Goal: Transaction & Acquisition: Book appointment/travel/reservation

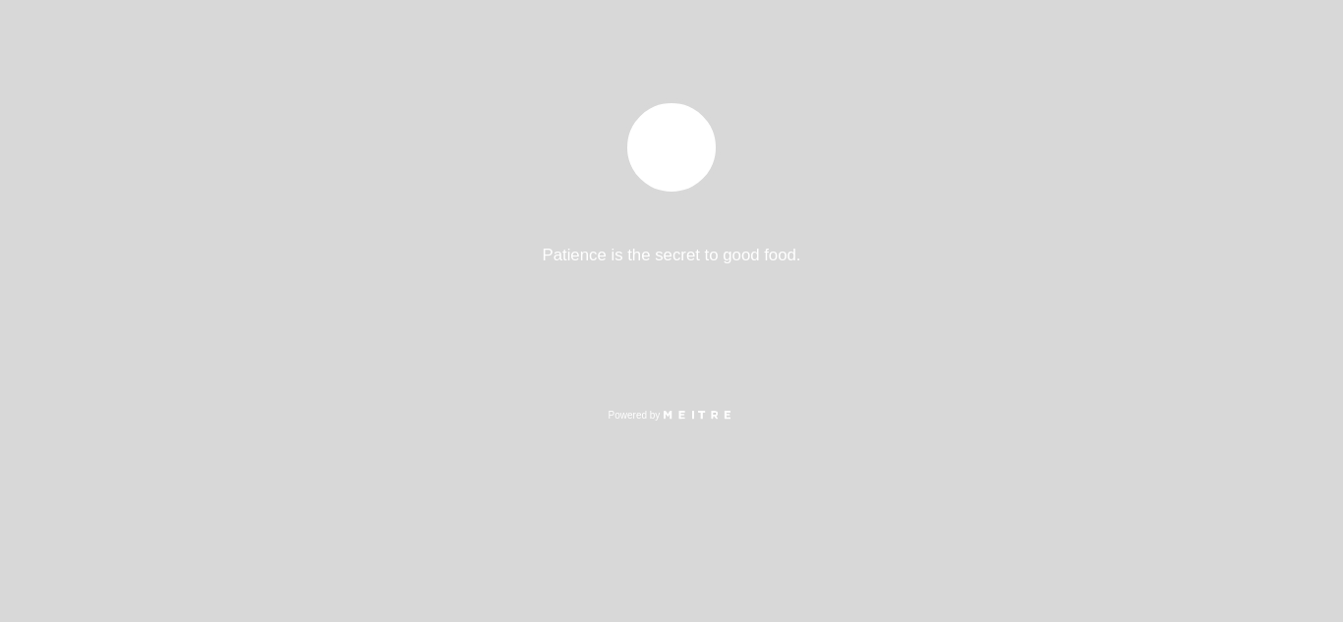
select select "es"
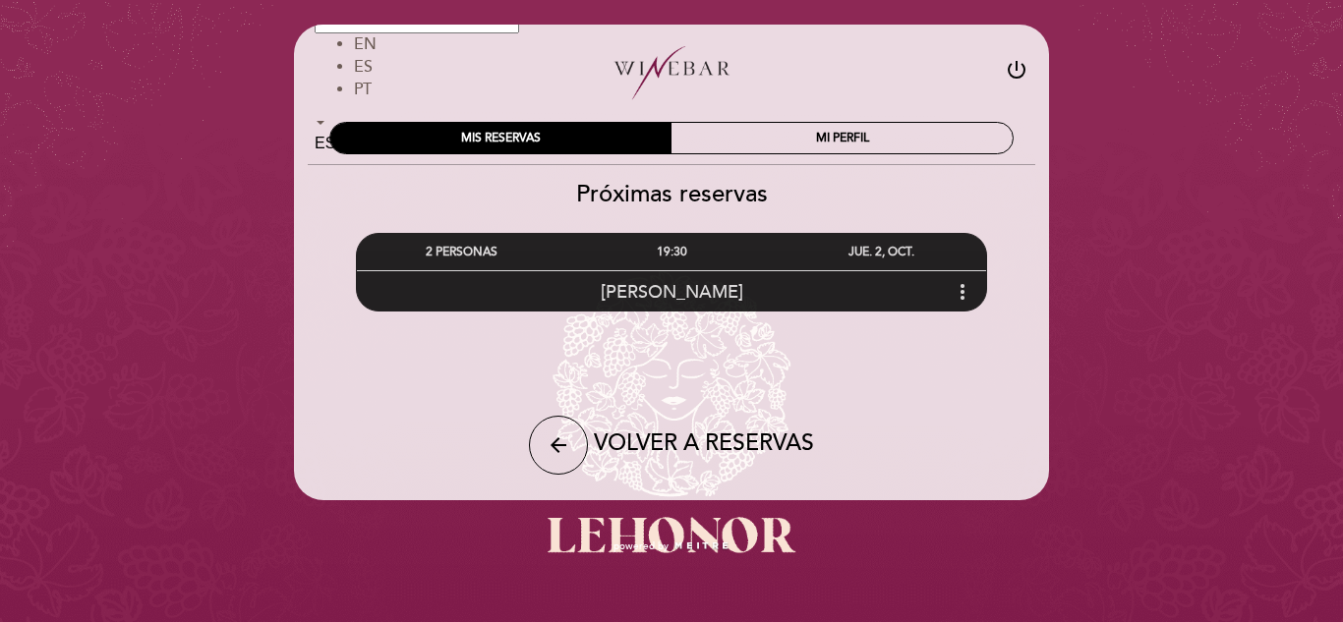
click at [961, 286] on icon "more_vert" at bounding box center [963, 292] width 24 height 24
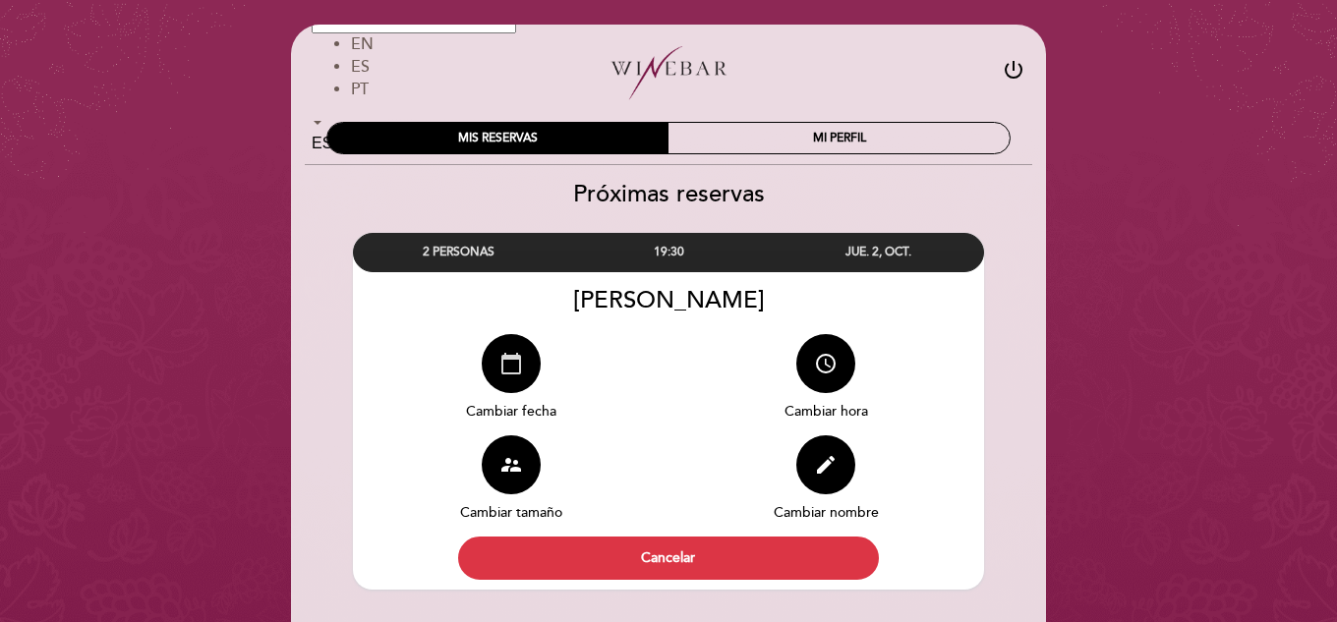
click at [521, 365] on icon "calendar_today" at bounding box center [511, 364] width 24 height 24
select select "es"
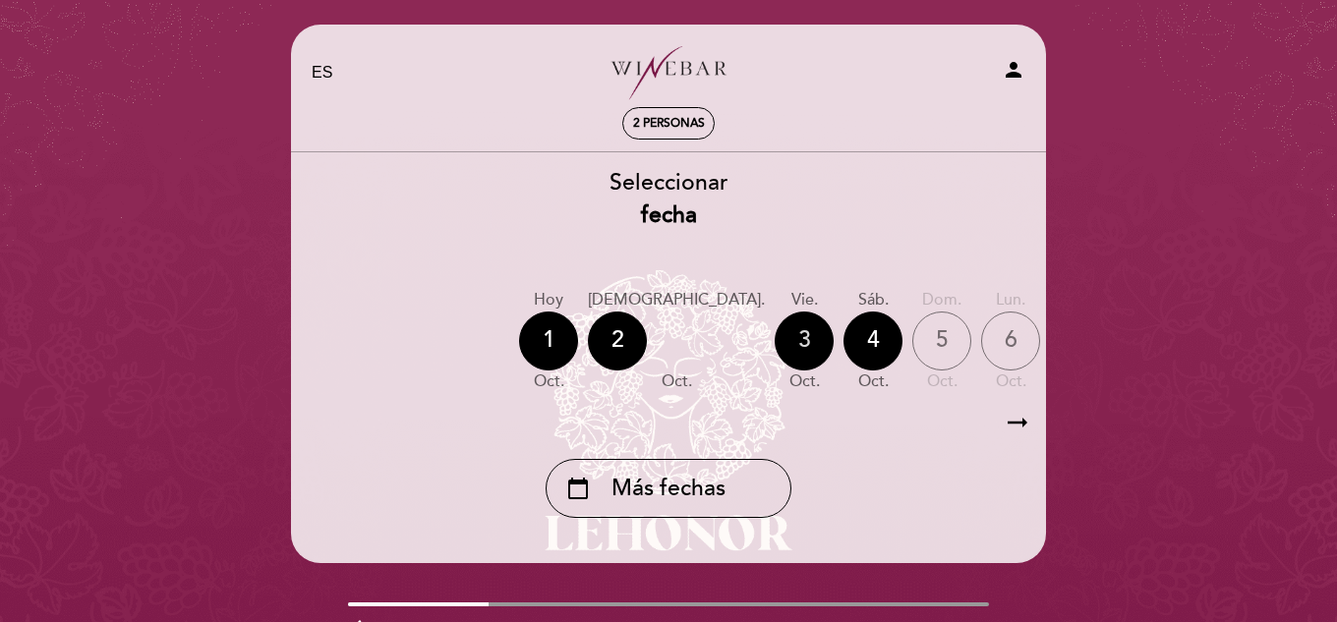
click at [775, 333] on div "3" at bounding box center [804, 341] width 59 height 59
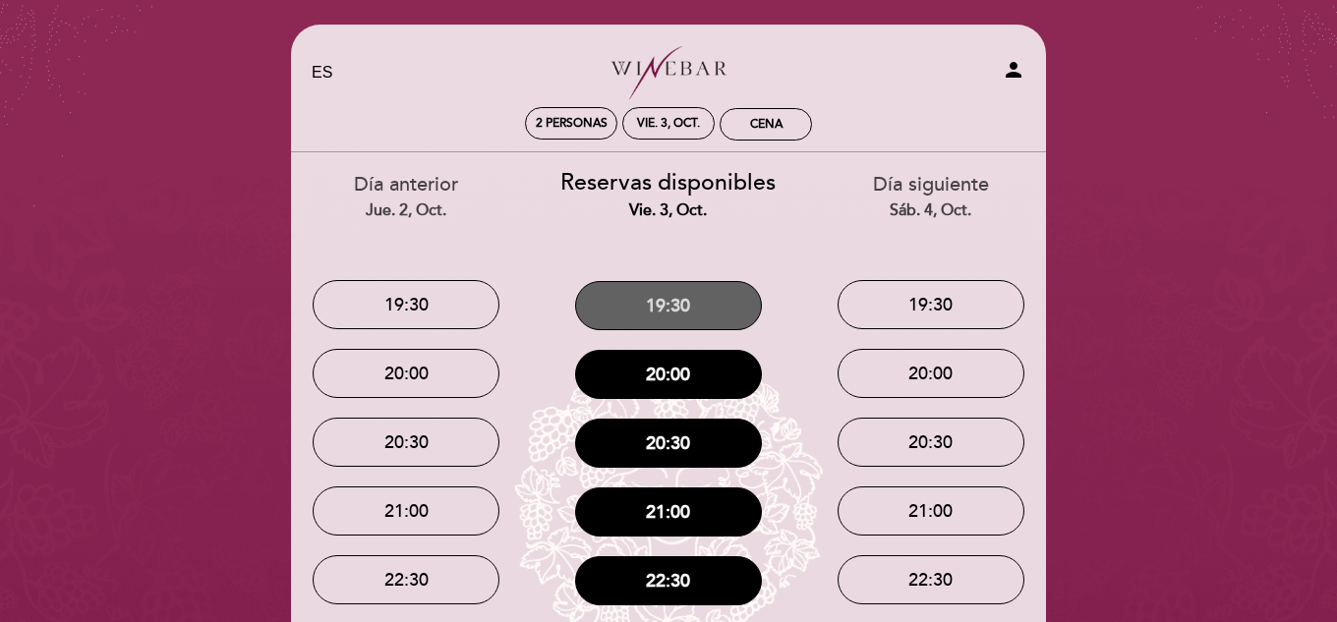
click at [693, 305] on button "19:30" at bounding box center [668, 305] width 187 height 49
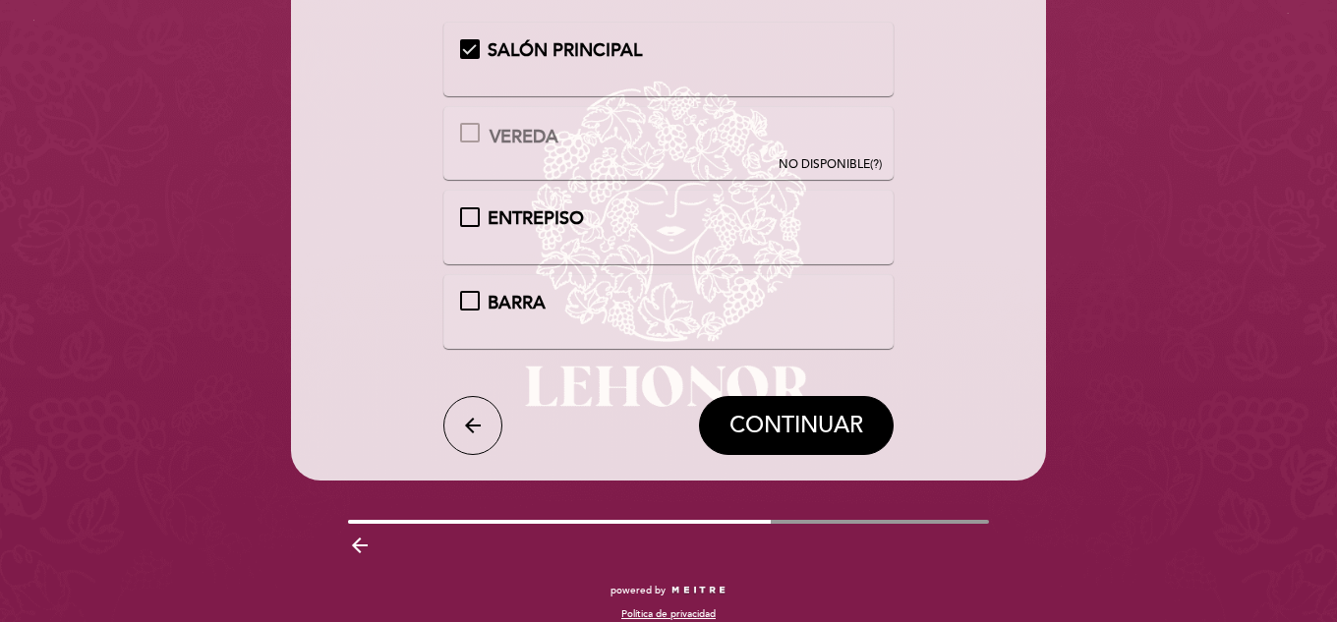
scroll to position [251, 0]
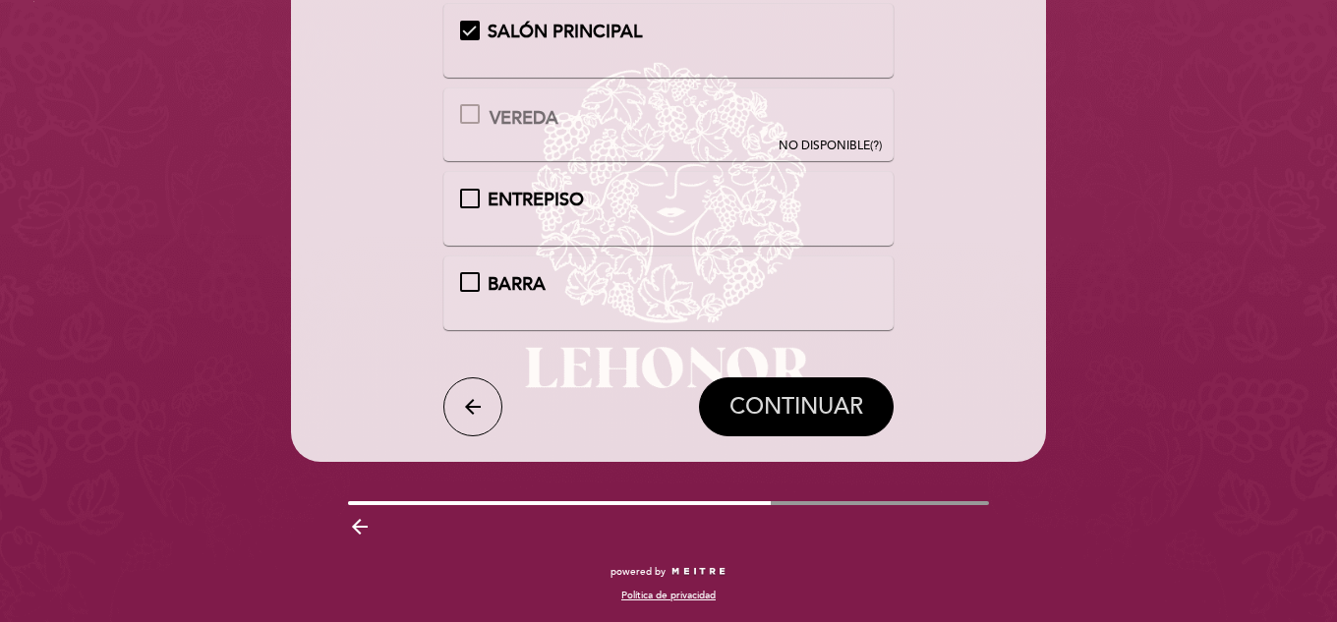
click at [797, 417] on span "CONTINUAR" at bounding box center [797, 407] width 134 height 28
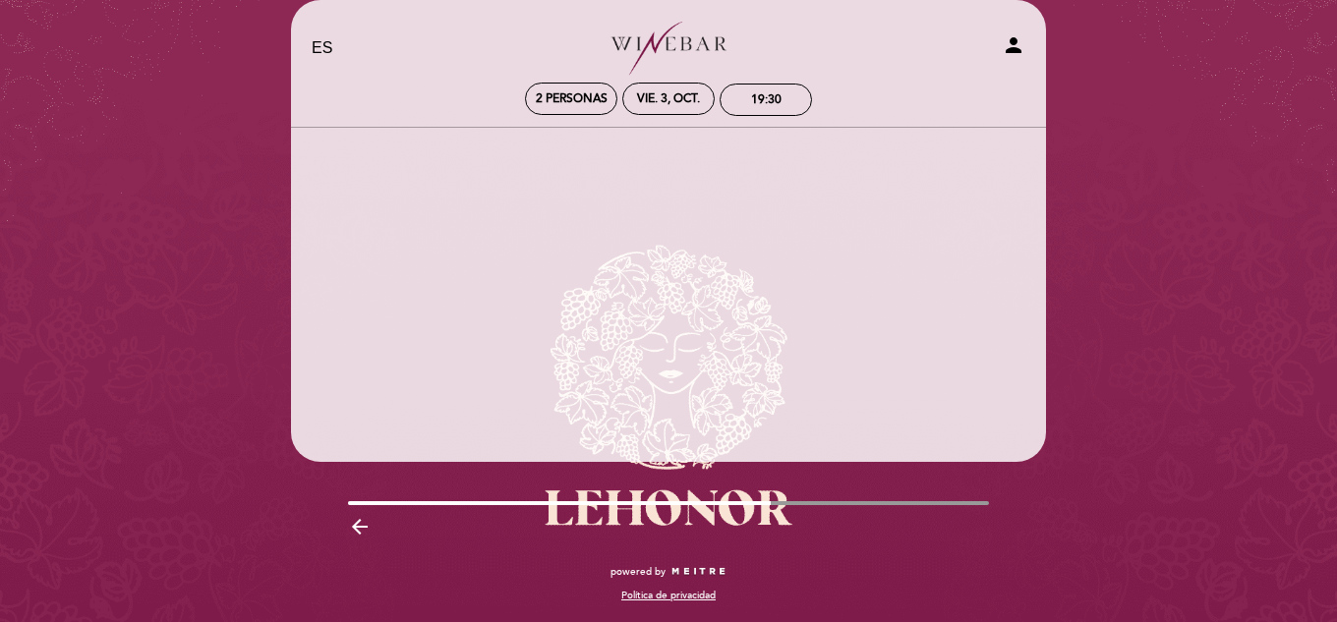
scroll to position [25, 0]
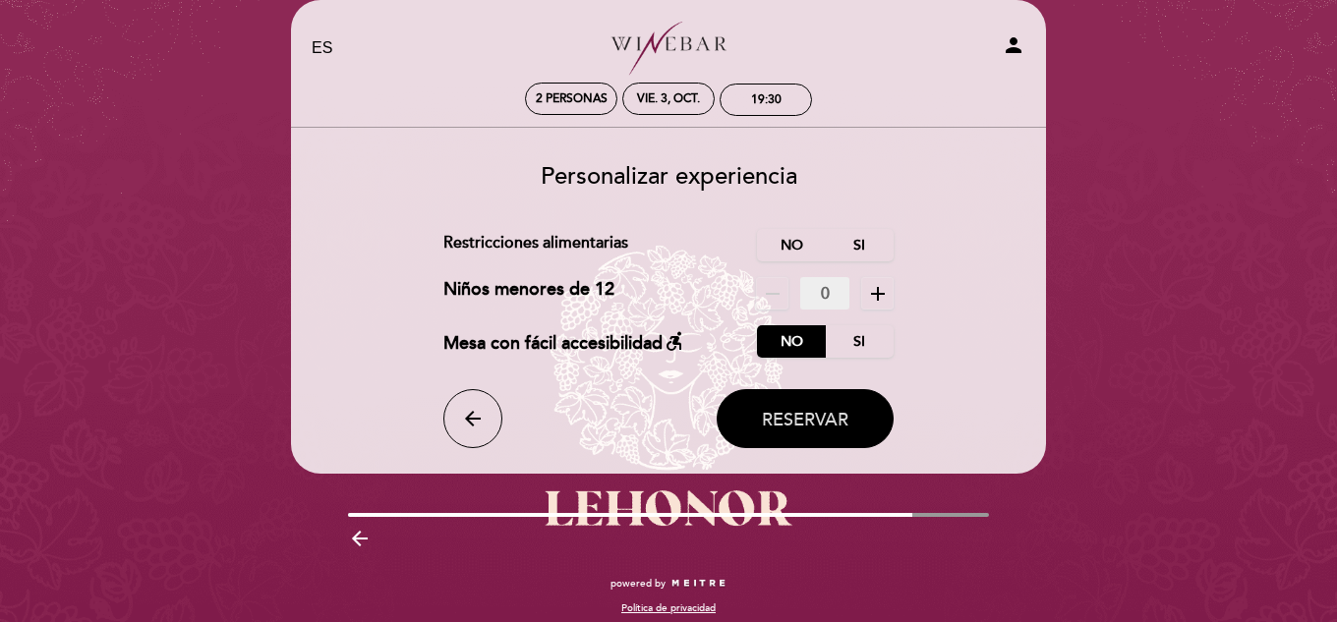
click at [849, 430] on button "Reservar" at bounding box center [805, 418] width 177 height 59
click at [798, 244] on label "No" at bounding box center [791, 245] width 69 height 32
click at [812, 431] on button "Reservar" at bounding box center [805, 418] width 177 height 59
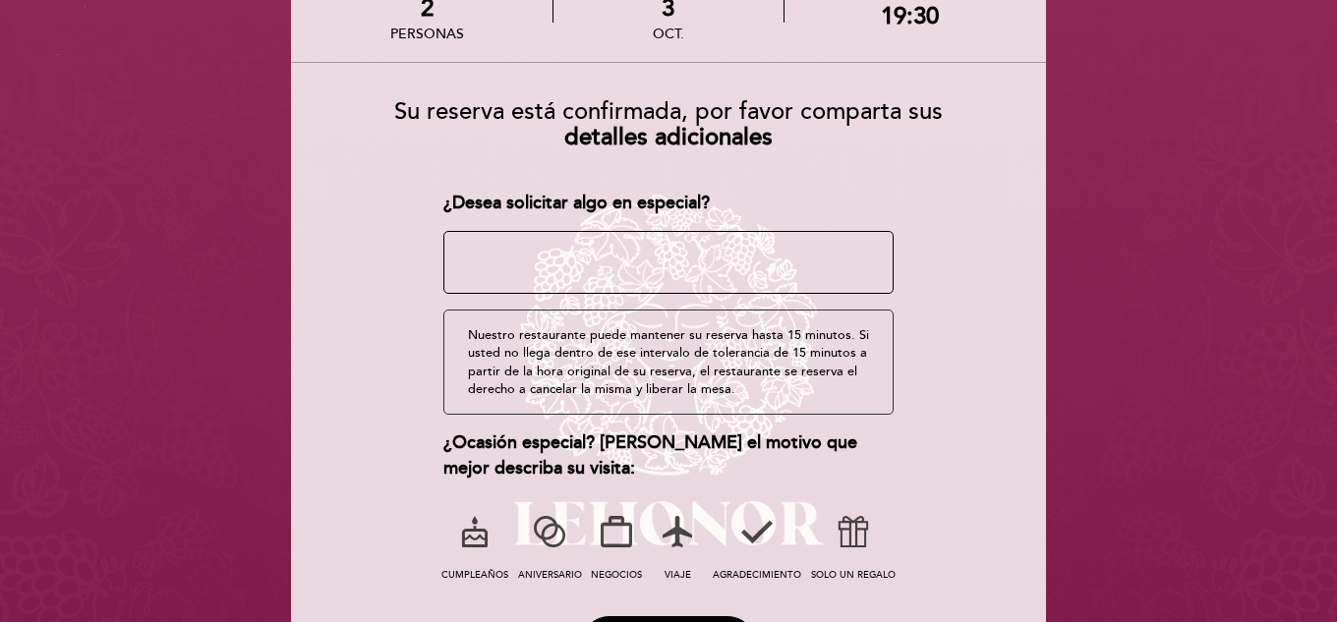
scroll to position [320, 0]
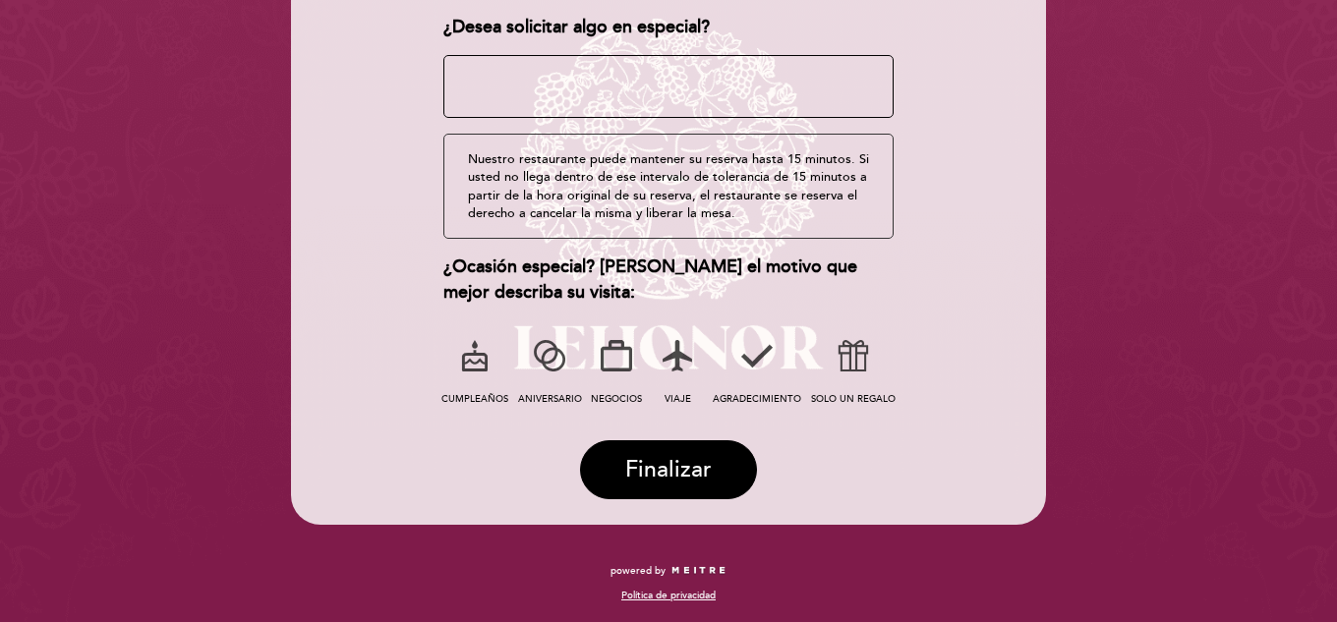
click at [553, 349] on icon at bounding box center [549, 355] width 51 height 51
click at [668, 457] on span "Finalizar" at bounding box center [668, 470] width 87 height 28
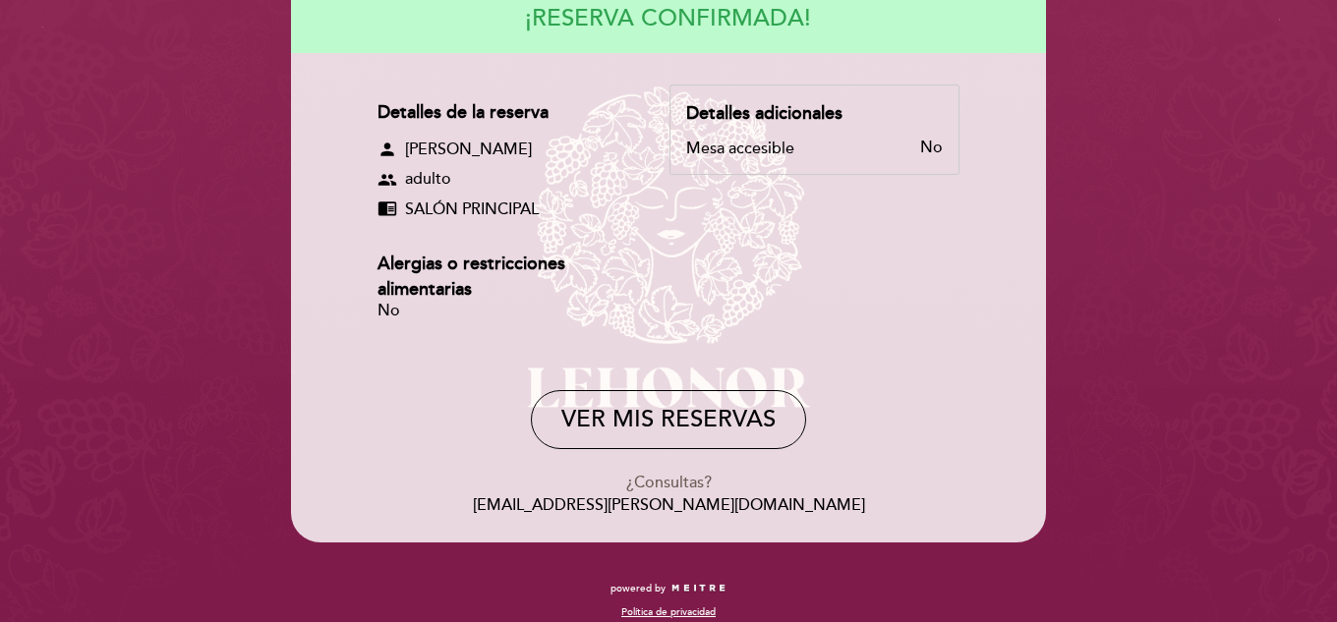
scroll to position [239, 0]
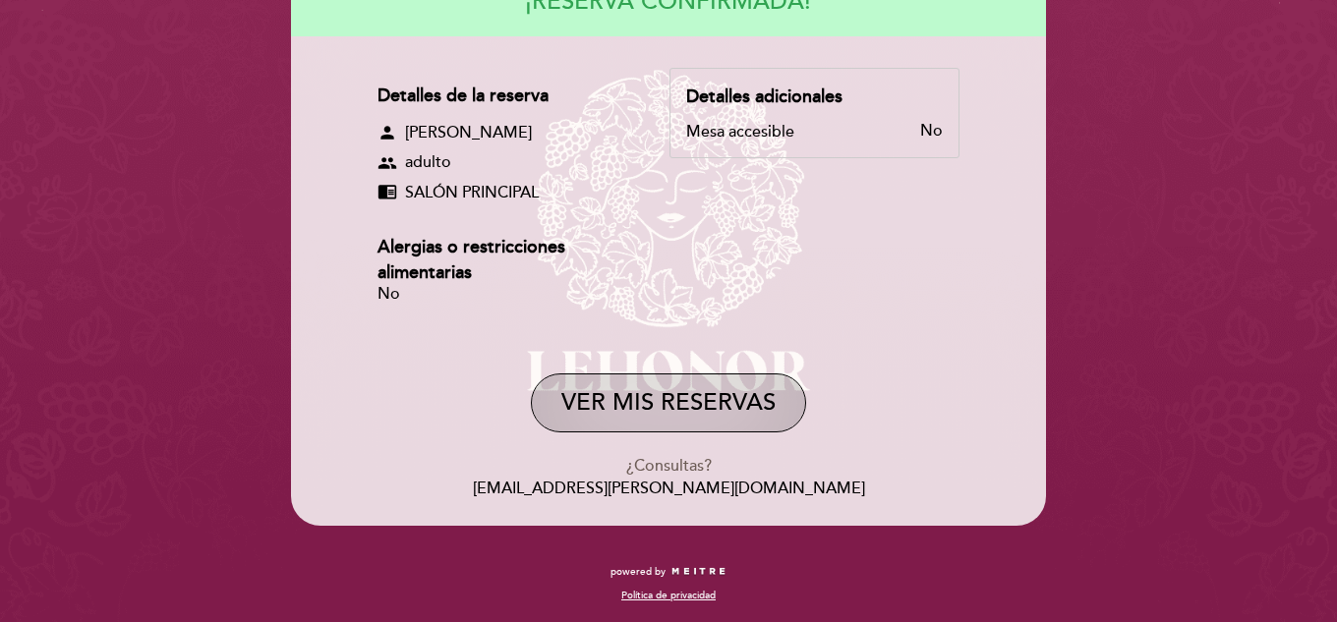
click at [677, 407] on button "VER MIS RESERVAS" at bounding box center [668, 403] width 275 height 59
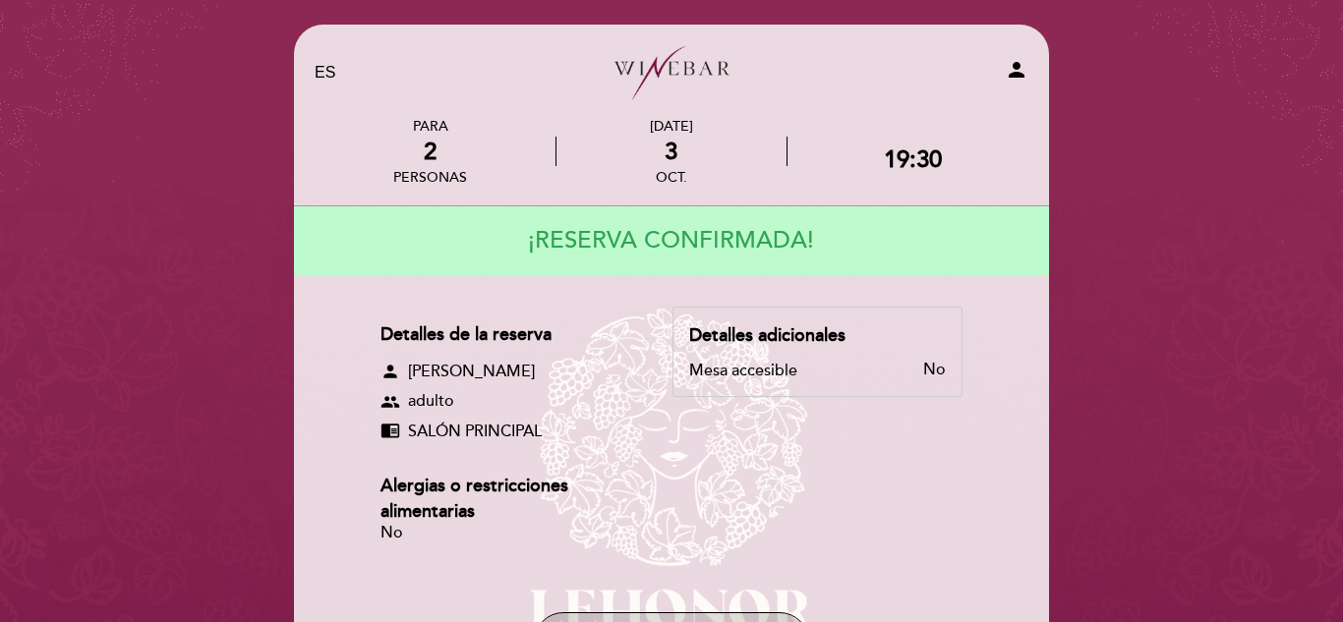
select select "es"
